Goal: Check status: Check status

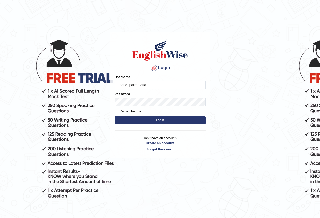
type input "Joanc_parramatta"
drag, startPoint x: 118, startPoint y: 111, endPoint x: 126, endPoint y: 111, distance: 8.1
click at [120, 111] on label "Remember me" at bounding box center [128, 111] width 27 height 5
click at [118, 111] on input "Remember me" at bounding box center [116, 111] width 3 height 3
checkbox input "true"
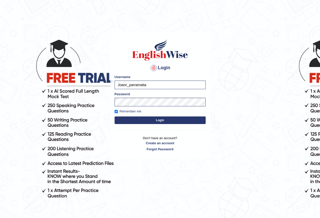
click at [160, 120] on button "Login" at bounding box center [160, 121] width 91 height 8
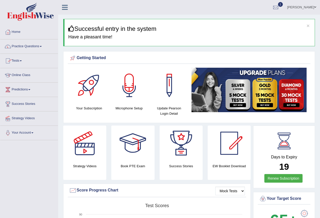
click at [22, 61] on span at bounding box center [21, 60] width 2 height 1
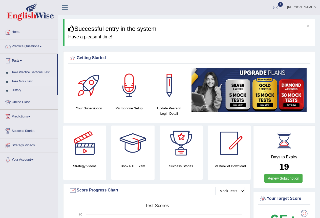
click at [28, 80] on link "Take Mock Test" at bounding box center [32, 81] width 47 height 9
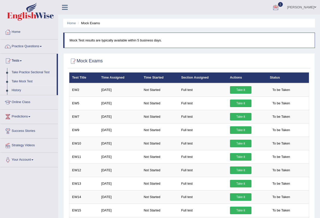
click at [280, 8] on div at bounding box center [276, 8] width 8 height 8
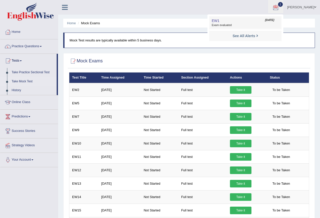
click at [227, 25] on span "Exam evaluated" at bounding box center [245, 25] width 67 height 4
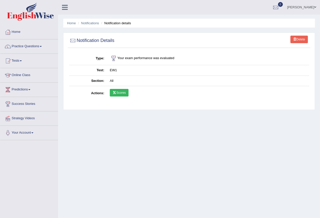
click at [120, 95] on link "Scores" at bounding box center [119, 93] width 19 height 8
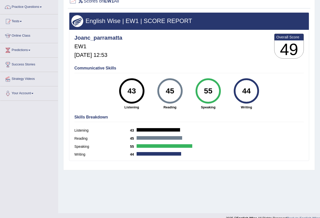
scroll to position [47, 0]
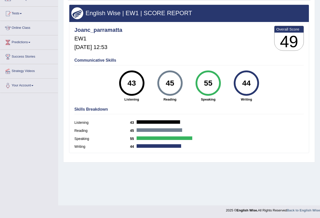
click at [126, 87] on div "43" at bounding box center [131, 83] width 18 height 21
click at [177, 87] on div "45" at bounding box center [170, 83] width 18 height 21
